Goal: Information Seeking & Learning: Learn about a topic

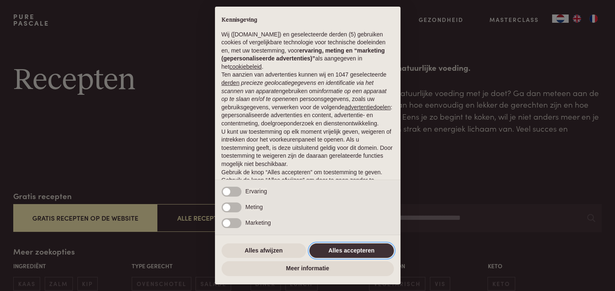
click at [344, 248] on button "Alles accepteren" at bounding box center [351, 250] width 84 height 15
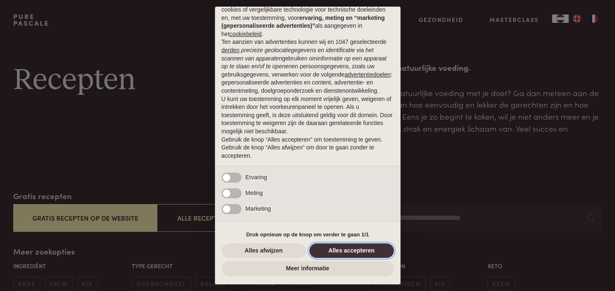
click at [362, 250] on button "Alles accepteren" at bounding box center [351, 250] width 84 height 15
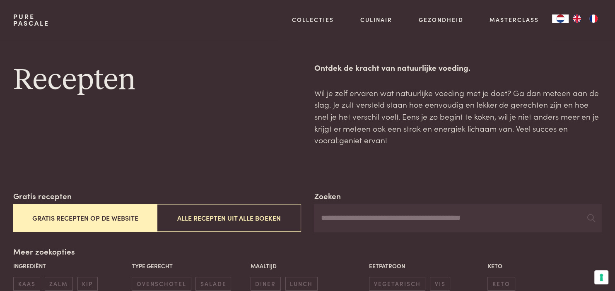
click at [111, 224] on button "Gratis recepten op de website" at bounding box center [85, 218] width 144 height 28
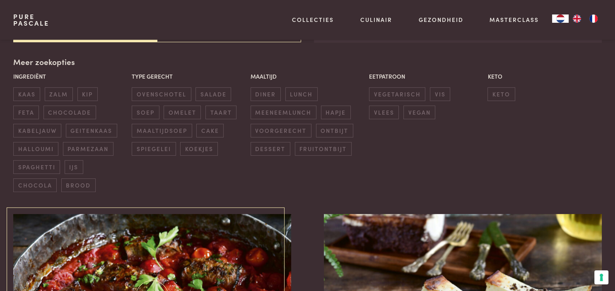
scroll to position [190, 0]
click at [270, 92] on span "diner" at bounding box center [266, 94] width 30 height 14
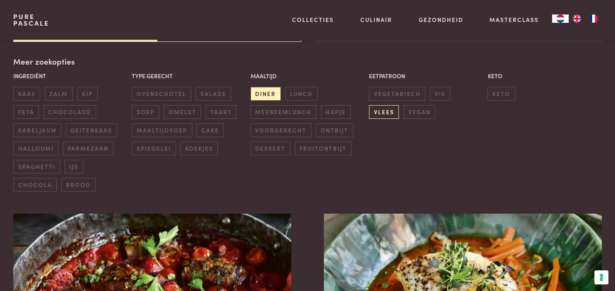
click at [381, 110] on span "vlees" at bounding box center [384, 112] width 30 height 14
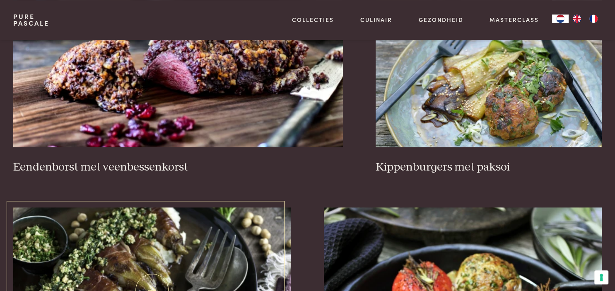
scroll to position [846, 0]
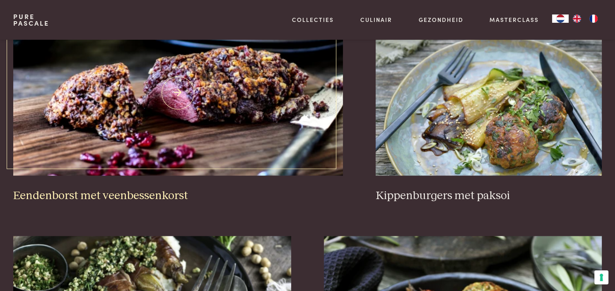
click at [165, 130] on img at bounding box center [178, 93] width 330 height 166
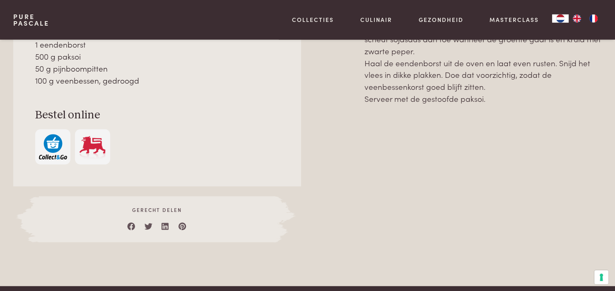
scroll to position [481, 0]
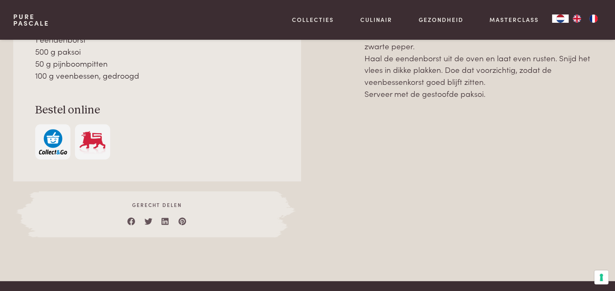
click at [52, 144] on img "button" at bounding box center [53, 141] width 28 height 25
click at [54, 139] on img "button" at bounding box center [53, 141] width 28 height 25
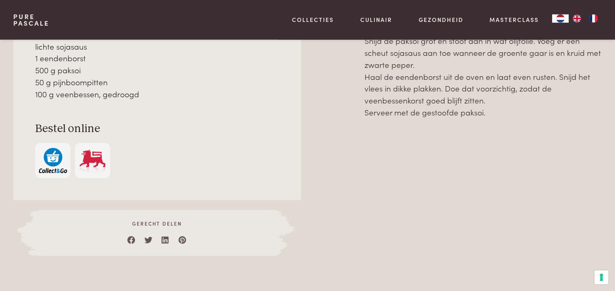
scroll to position [437, 0]
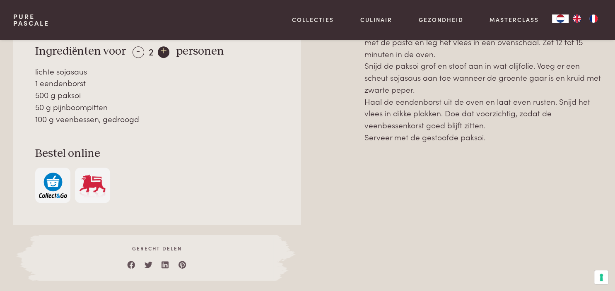
click at [164, 55] on div "+" at bounding box center [164, 52] width 12 height 12
click at [53, 186] on img "button" at bounding box center [53, 185] width 28 height 25
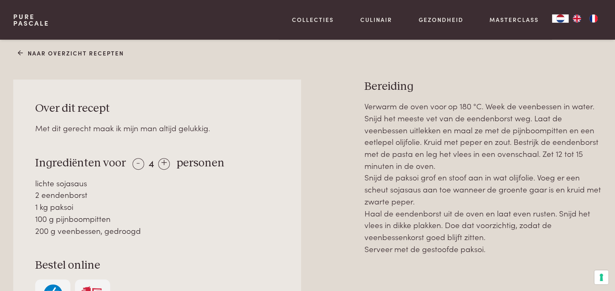
scroll to position [350, 0]
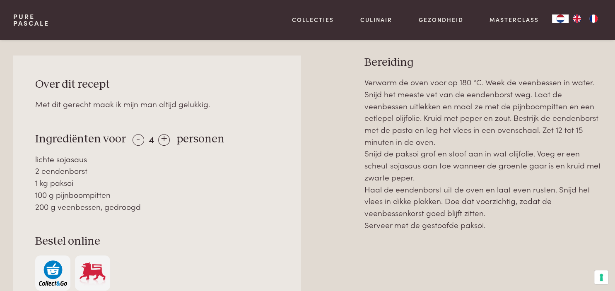
drag, startPoint x: 484, startPoint y: 227, endPoint x: 364, endPoint y: 80, distance: 189.5
click at [364, 80] on div "Over dit recept Met dit gerecht maak ik mijn man altijd gelukkig. Ingrediënten …" at bounding box center [307, 211] width 588 height 313
copy p "Verwarm de oven voor op 180 °C. Week de veenbessen in water. Snijd het meeste v…"
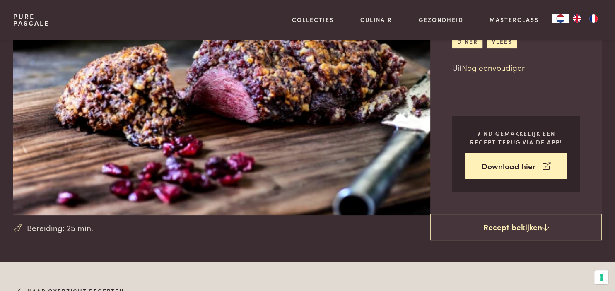
scroll to position [0, 0]
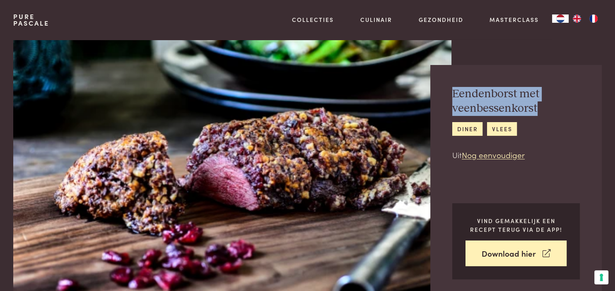
drag, startPoint x: 538, startPoint y: 108, endPoint x: 453, endPoint y: 97, distance: 85.2
click at [453, 97] on h2 "Eendenborst met veenbessenkorst" at bounding box center [516, 101] width 128 height 29
copy h2 "Eendenborst met veenbessenkorst"
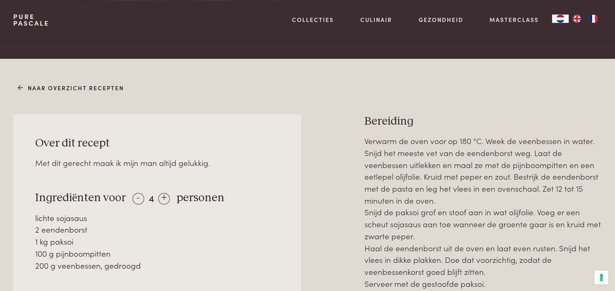
scroll to position [393, 0]
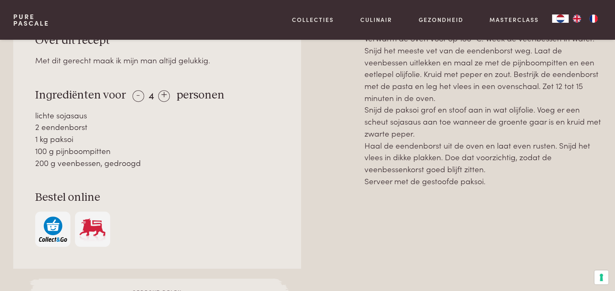
drag, startPoint x: 88, startPoint y: 130, endPoint x: 34, endPoint y: 129, distance: 54.7
click at [34, 129] on div "Over dit recept Met dit gerecht maak ik mijn man altijd gelukkig. Ingrediënten …" at bounding box center [157, 140] width 288 height 257
copy div "2 eendenborst"
